Goal: Task Accomplishment & Management: Manage account settings

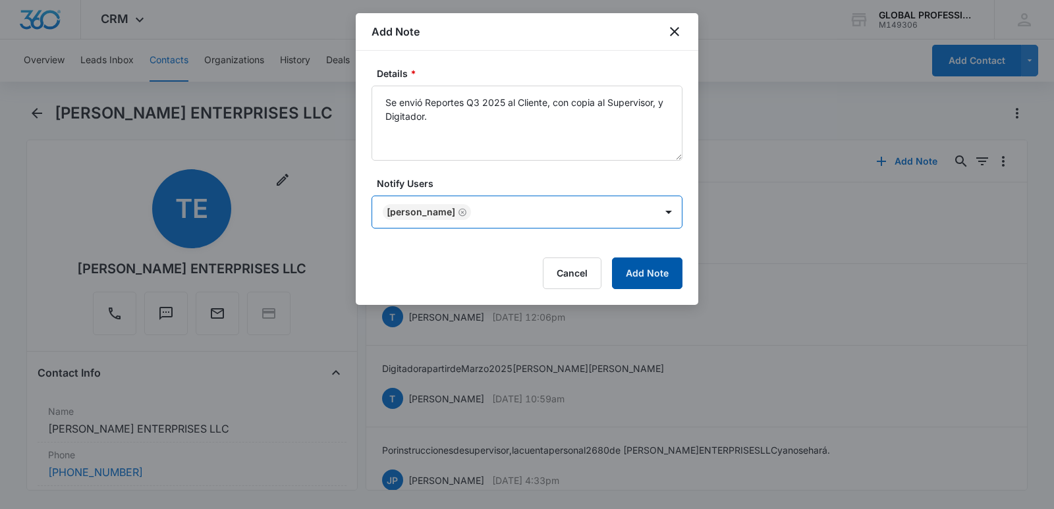
scroll to position [132, 0]
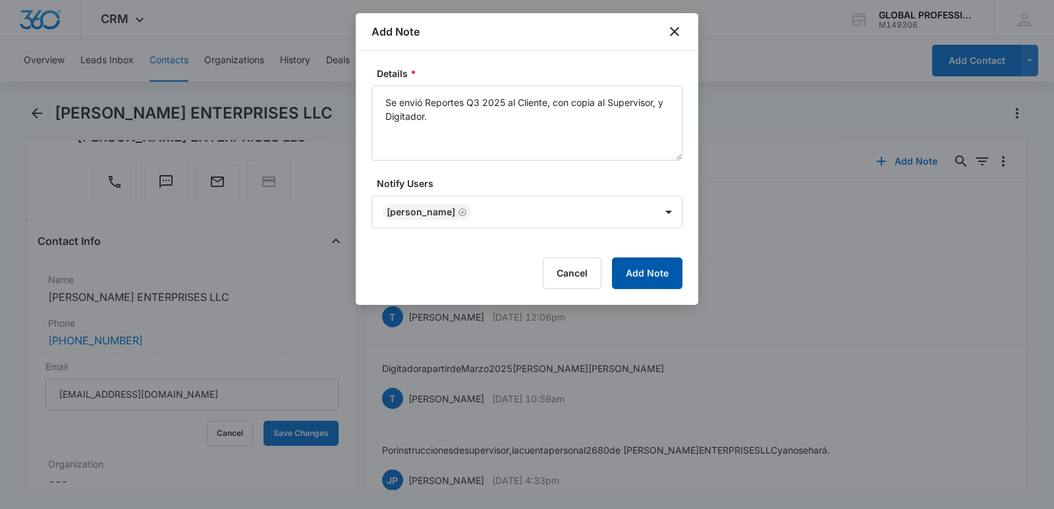
click at [649, 265] on button "Add Note" at bounding box center [647, 273] width 70 height 32
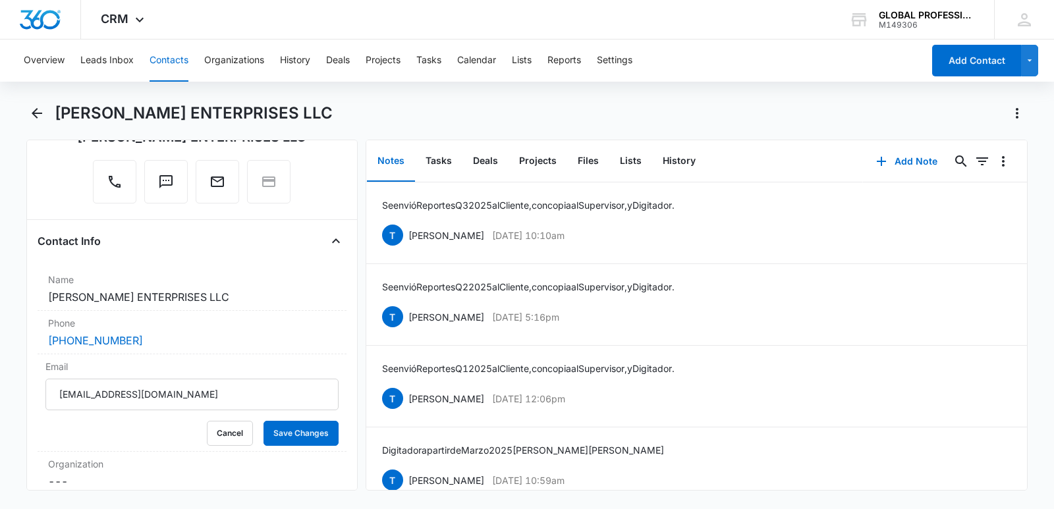
click at [169, 58] on button "Contacts" at bounding box center [168, 61] width 39 height 42
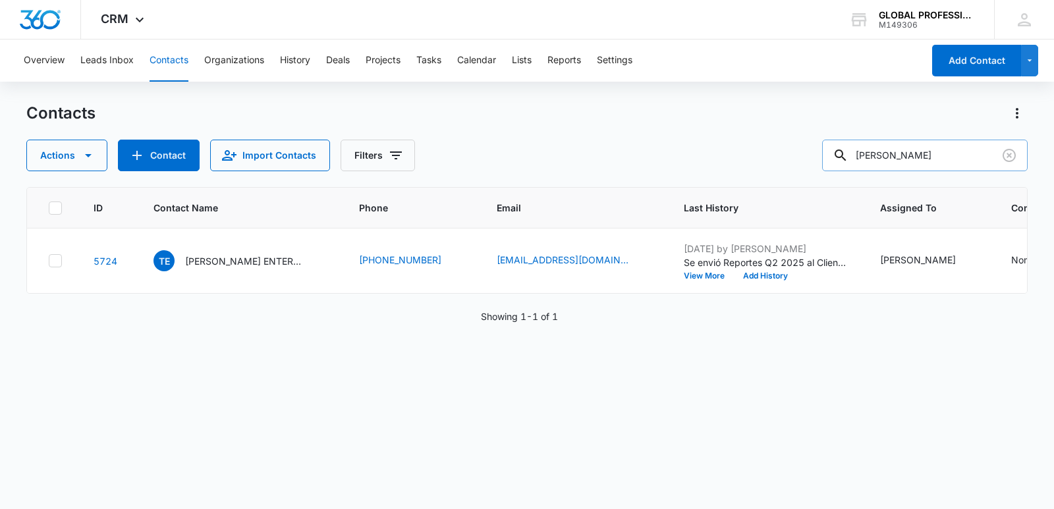
click at [950, 157] on input "[PERSON_NAME]" at bounding box center [924, 156] width 205 height 32
drag, startPoint x: 910, startPoint y: 157, endPoint x: 367, endPoint y: 99, distance: 545.7
click at [473, 126] on div "Contacts Actions Contact Import Contacts Filters [PERSON_NAME]" at bounding box center [526, 137] width 1001 height 68
type input "kgfm"
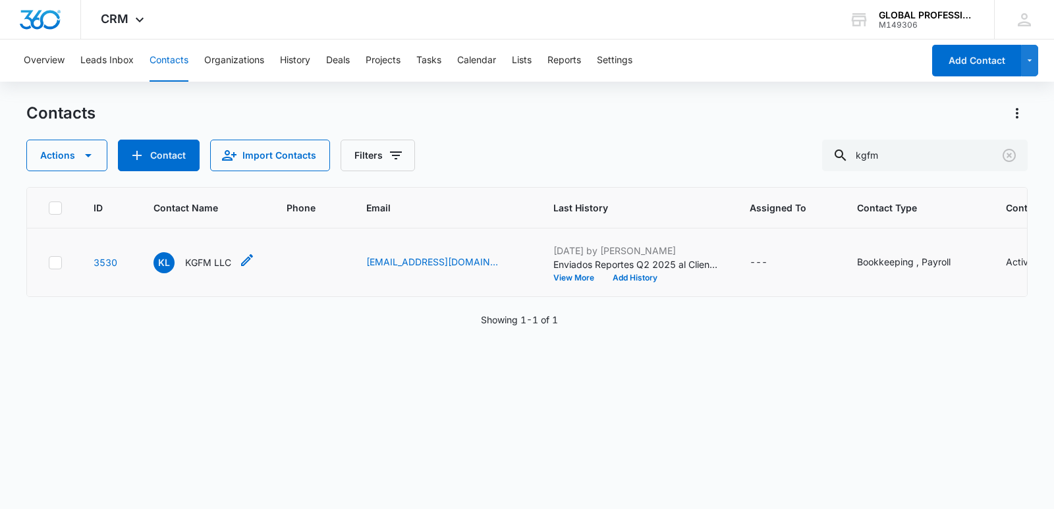
click at [223, 269] on p "KGFM LLC" at bounding box center [208, 263] width 46 height 14
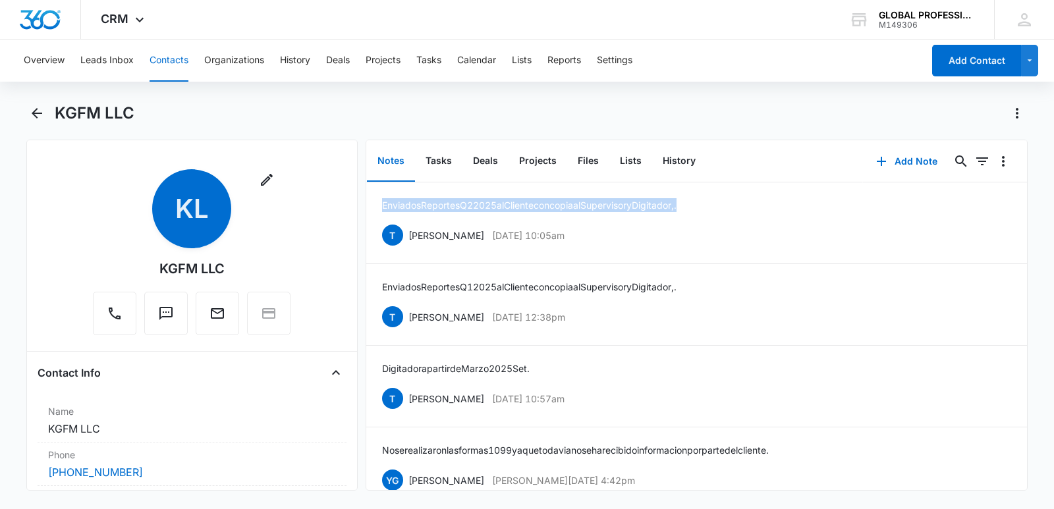
drag, startPoint x: 382, startPoint y: 207, endPoint x: 726, endPoint y: 169, distance: 345.9
click at [724, 191] on li "Enviados Reportes Q2 2025 al Cliente con copia al Supervisor y Digitador,. [PER…" at bounding box center [696, 223] width 660 height 82
copy p "Enviados Reportes Q2 2025 al Cliente con copia al Supervisor y Digitador,."
click at [904, 155] on button "Add Note" at bounding box center [907, 162] width 88 height 32
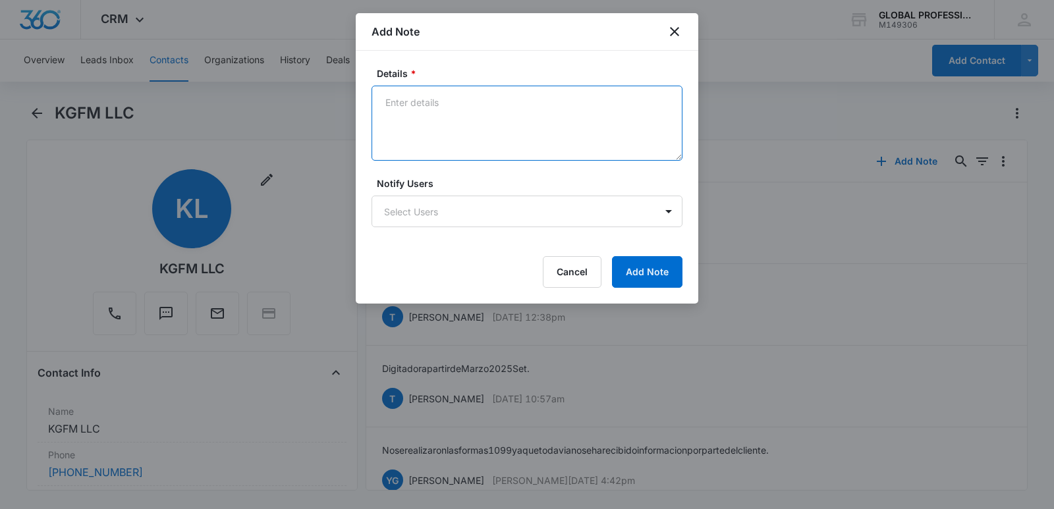
click at [415, 88] on textarea "Details *" at bounding box center [526, 123] width 311 height 75
paste textarea "Enviados Reportes Q2 2025 al Cliente con copia al Supervisor y Digitador,."
click at [480, 103] on textarea "Enviados Reportes Q2 2025 al Cliente con copia al Supervisor y Digitador,." at bounding box center [526, 123] width 311 height 75
click at [476, 107] on textarea "Enviados Reportes Q2 2025 al Cliente con copia al Supervisor y Digitador,." at bounding box center [526, 123] width 311 height 75
type textarea "Enviados Reportes Q3 2025 al Cliente con copia al Supervisor y Digitador,."
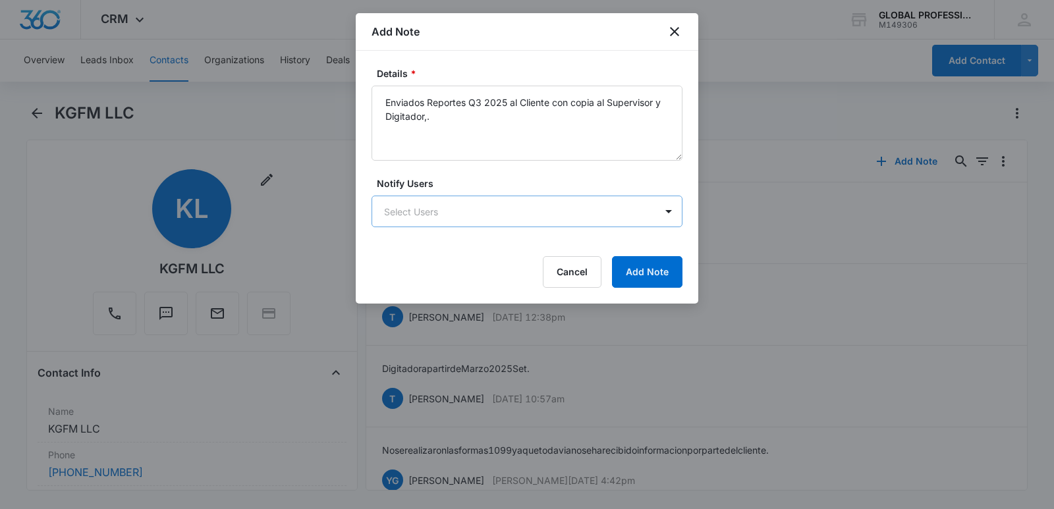
click at [415, 207] on body "CRM Apps Reputation Websites Forms CRM Email Ads Intelligence Brand Settings AI…" at bounding box center [527, 254] width 1054 height 509
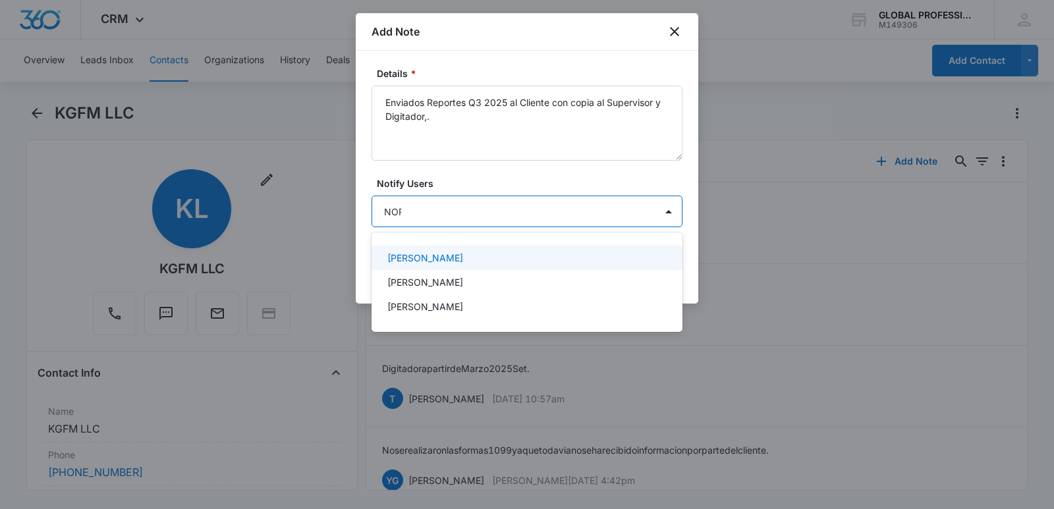
type input "NORM"
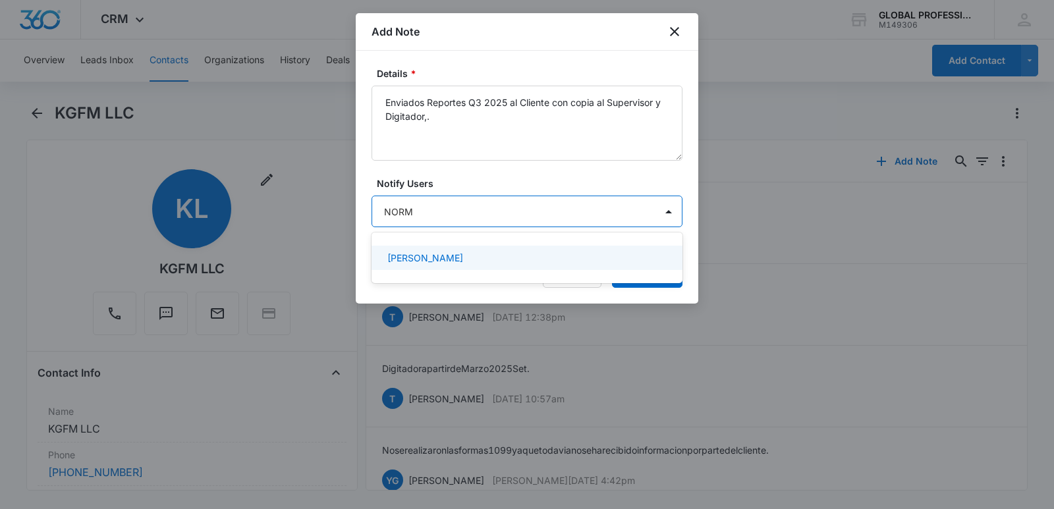
click at [537, 257] on div "[PERSON_NAME]" at bounding box center [525, 258] width 277 height 14
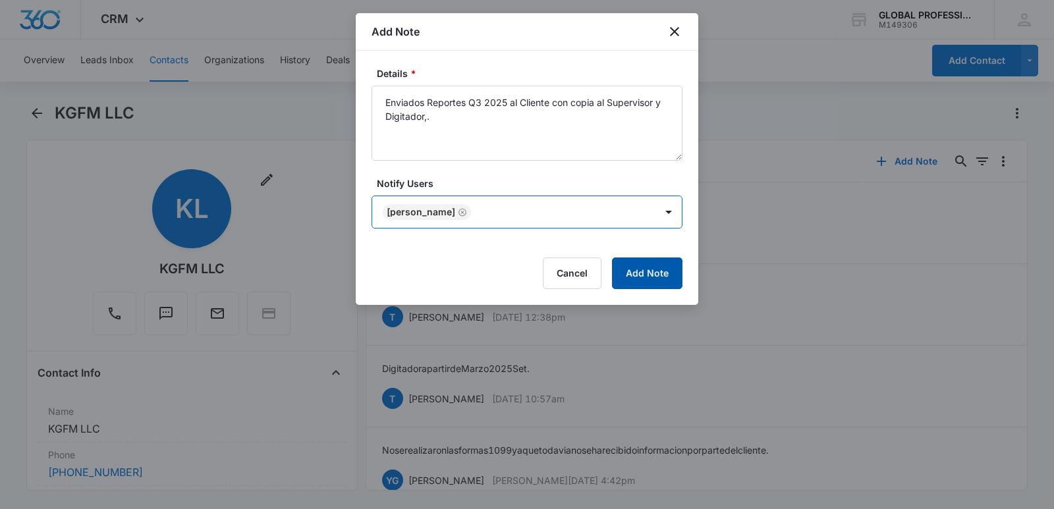
click at [657, 271] on button "Add Note" at bounding box center [647, 273] width 70 height 32
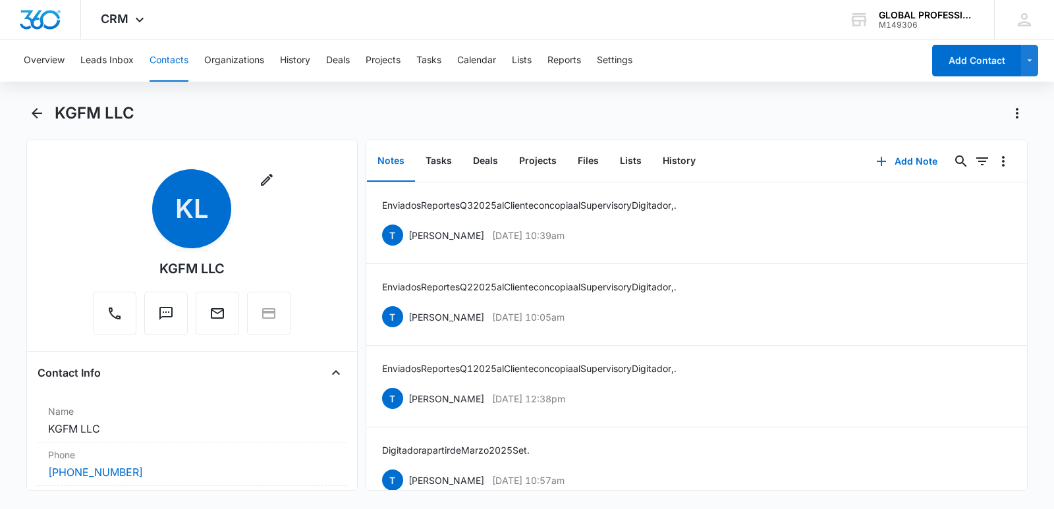
click at [175, 54] on button "Contacts" at bounding box center [168, 61] width 39 height 42
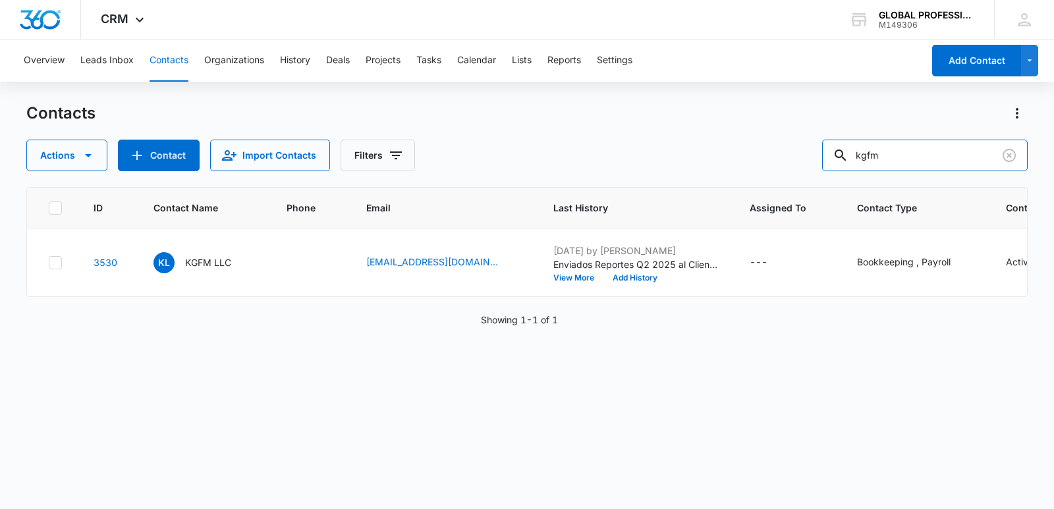
drag, startPoint x: 925, startPoint y: 157, endPoint x: 563, endPoint y: 152, distance: 361.6
click at [563, 152] on div "Actions Contact Import Contacts Filters kgfm" at bounding box center [526, 156] width 1001 height 32
type input "TQUILAS"
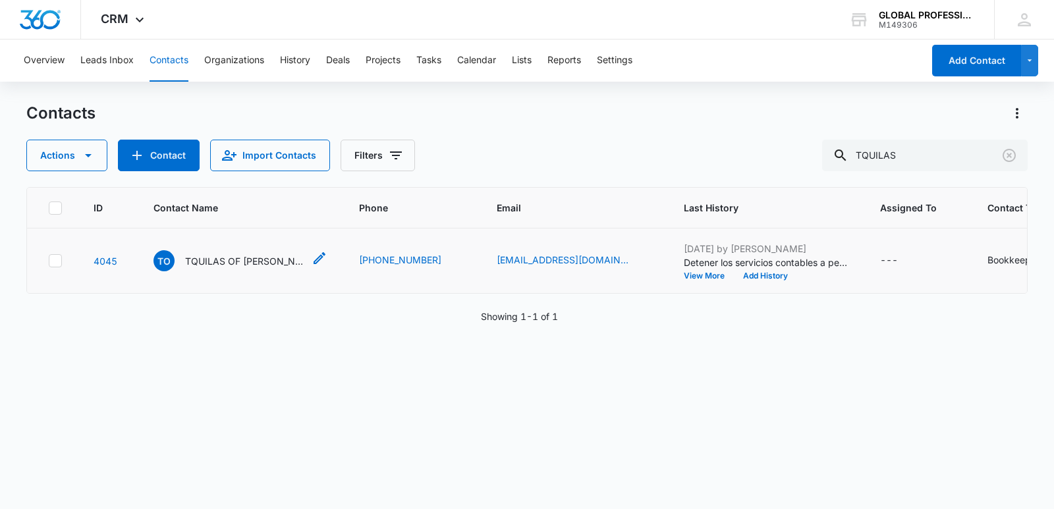
click at [256, 268] on p "TQUILAS OF [PERSON_NAME] LLC" at bounding box center [244, 261] width 119 height 14
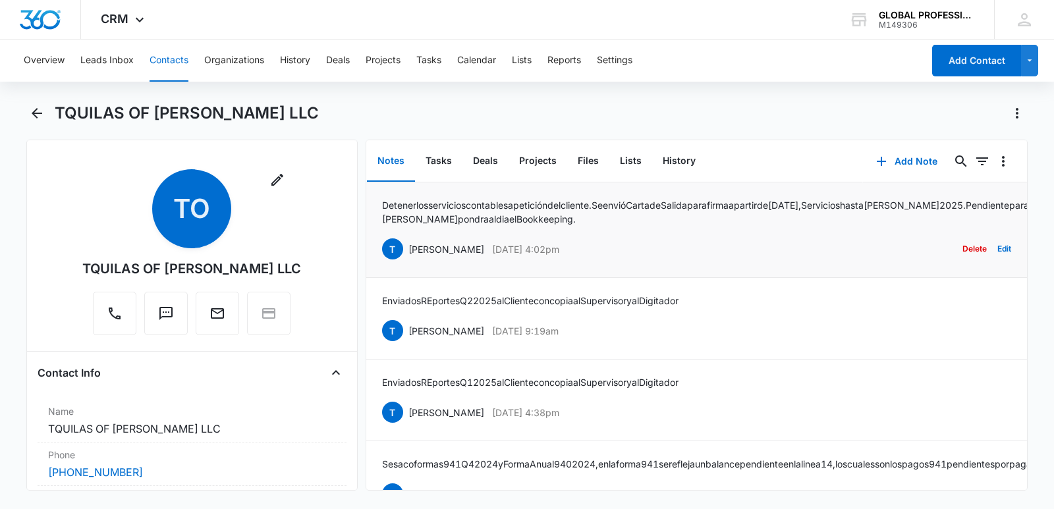
click at [964, 248] on button "Delete" at bounding box center [974, 248] width 24 height 25
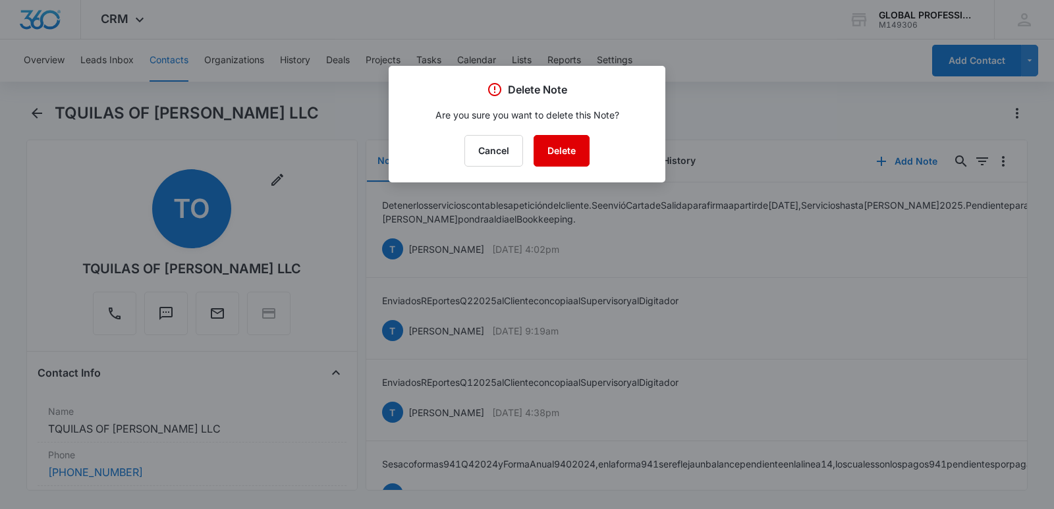
click at [556, 144] on button "Delete" at bounding box center [561, 151] width 56 height 32
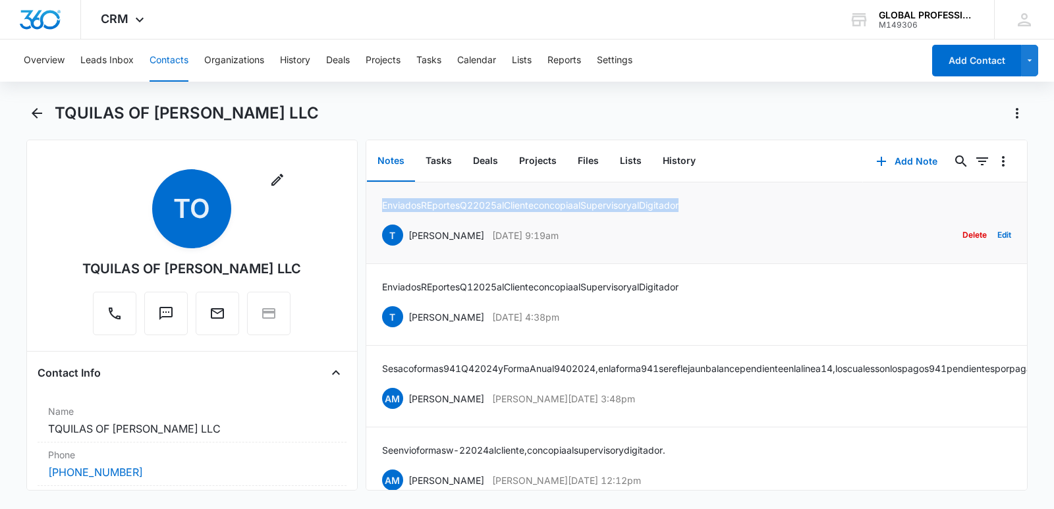
drag, startPoint x: 381, startPoint y: 205, endPoint x: 712, endPoint y: 199, distance: 331.3
click at [712, 199] on li "Enviados REportes Q2 2025 al Cliente con copia al Supervisor y al Digitador [PE…" at bounding box center [696, 223] width 660 height 82
copy p "Enviados REportes Q2 2025 al Cliente con copia al Supervisor y al Digitador"
click at [895, 157] on button "Add Note" at bounding box center [907, 162] width 88 height 32
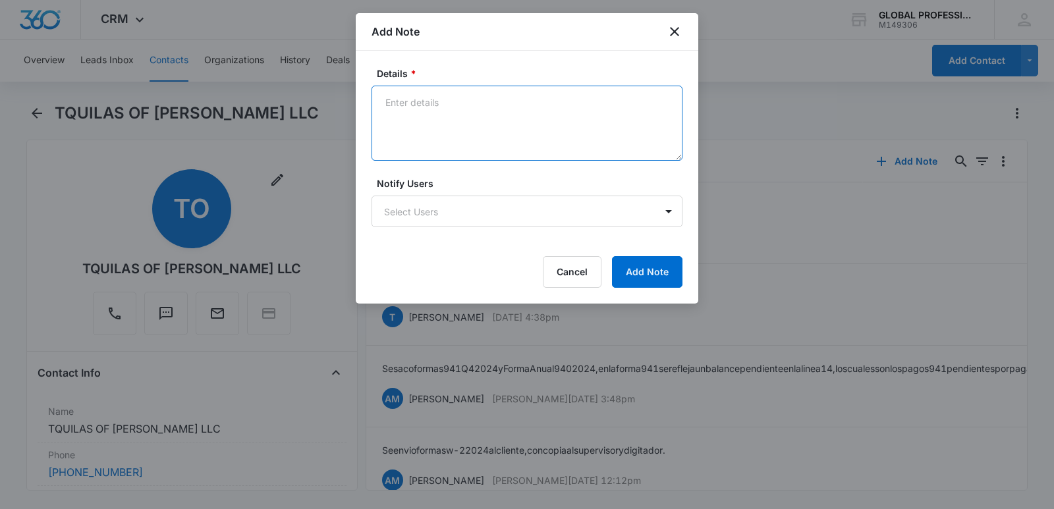
click at [418, 104] on textarea "Details *" at bounding box center [526, 123] width 311 height 75
paste textarea "Enviados REportes Q2 2025 al Cliente con copia al Supervisor y al Digitador"
drag, startPoint x: 477, startPoint y: 106, endPoint x: 482, endPoint y: 99, distance: 8.6
click at [479, 105] on textarea "Enviados REportes Q2 2025 al Cliente con copia al Supervisor y al Digitador" at bounding box center [526, 123] width 311 height 75
click at [438, 100] on textarea "Enviados REportes Q3 2025 al Cliente con copia al Supervisor y al Digitador" at bounding box center [526, 123] width 311 height 75
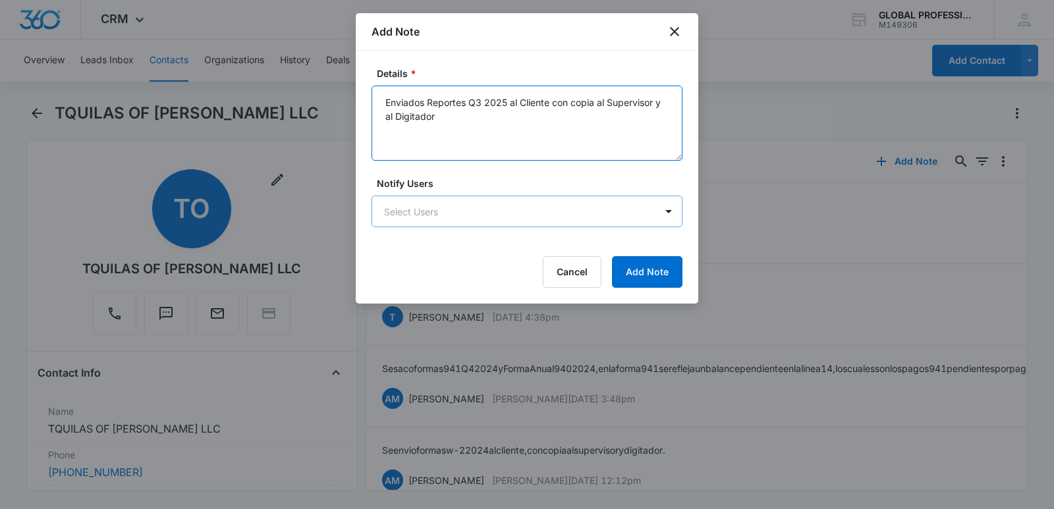
type textarea "Enviados Reportes Q3 2025 al Cliente con copia al Supervisor y al Digitador"
click at [397, 215] on body "CRM Apps Reputation Websites Forms CRM Email Ads Intelligence Brand Settings AI…" at bounding box center [527, 254] width 1054 height 509
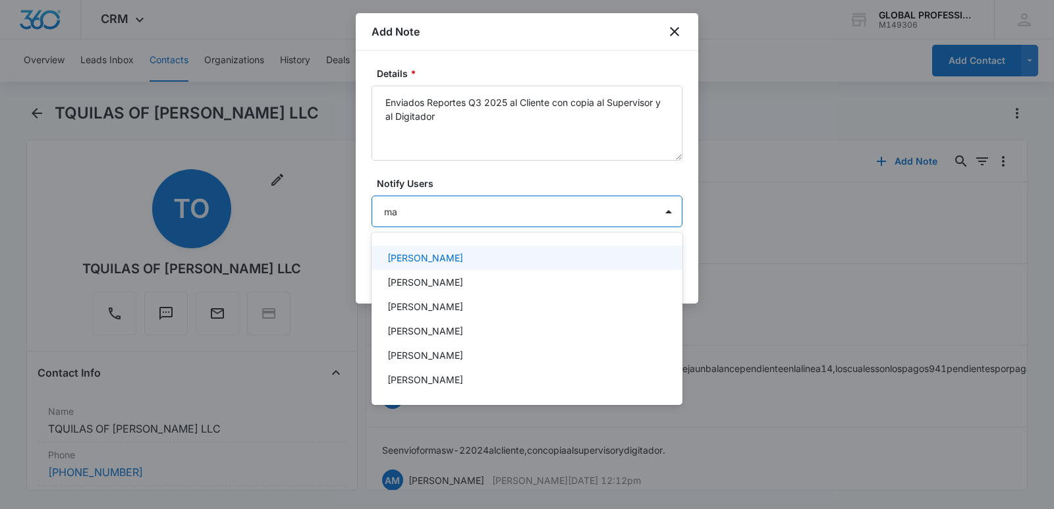
type input "mar"
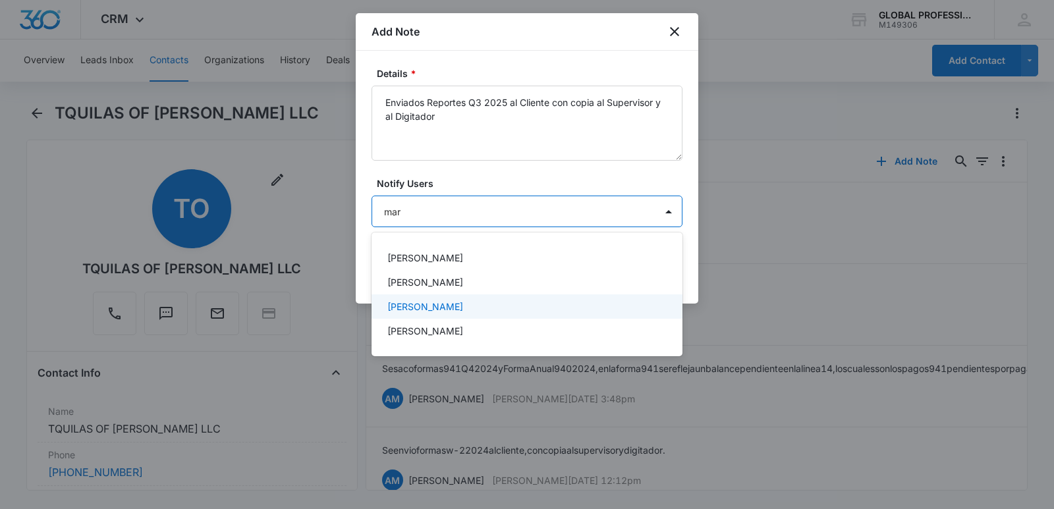
click at [421, 307] on p "[PERSON_NAME]" at bounding box center [425, 307] width 76 height 14
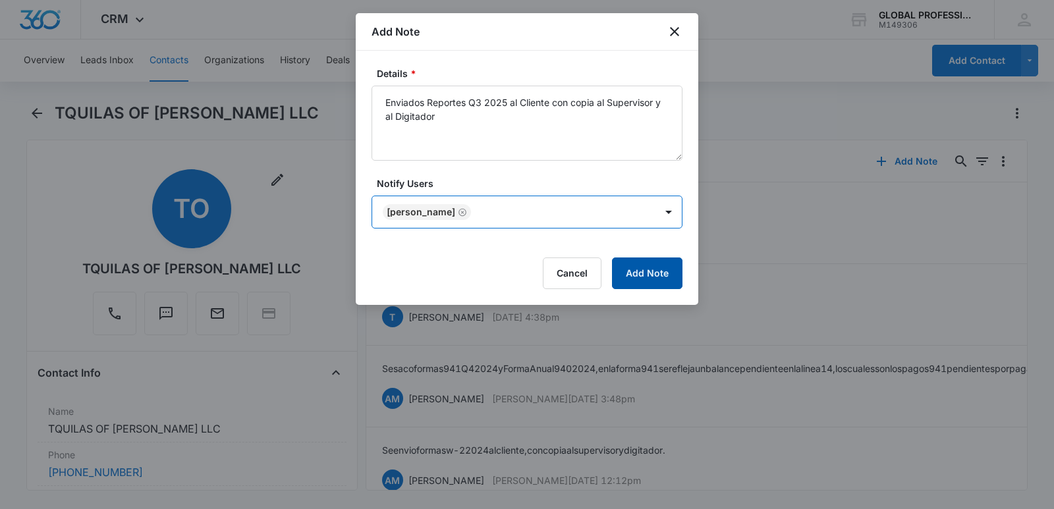
click at [659, 266] on button "Add Note" at bounding box center [647, 273] width 70 height 32
